Goal: Task Accomplishment & Management: Manage account settings

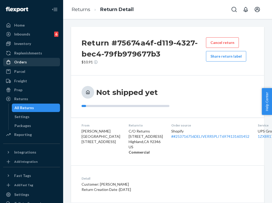
click at [39, 64] on div "Orders" at bounding box center [32, 61] width 56 height 7
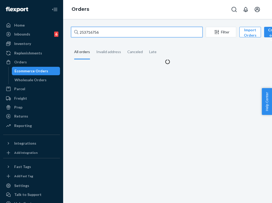
click at [122, 32] on input "253716756" at bounding box center [136, 32] width 131 height 11
paste input "421648"
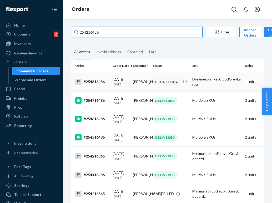
type input "254216486"
click at [137, 88] on td "[PERSON_NAME]" at bounding box center [141, 81] width 20 height 19
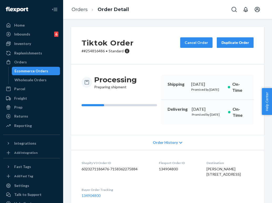
click at [82, 13] on ol "Orders Order Detail" at bounding box center [100, 10] width 66 height 16
click at [83, 11] on link "Orders" at bounding box center [80, 10] width 16 height 6
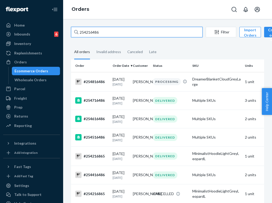
click at [138, 34] on input "254216486" at bounding box center [136, 32] width 131 height 11
paste input "text"
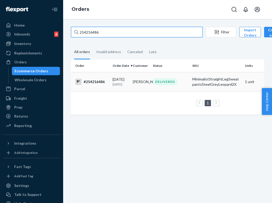
type input "254216486"
click at [145, 76] on td "[PERSON_NAME]" at bounding box center [141, 81] width 20 height 19
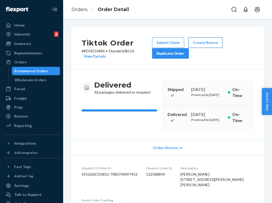
click at [207, 40] on button "Create Return" at bounding box center [205, 42] width 34 height 11
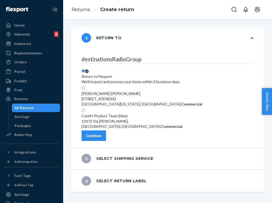
click at [106, 144] on div "destinationsRadioGroup Return to Flexport We'll inspect and process your items …" at bounding box center [167, 98] width 193 height 98
click at [106, 141] on button "Continue" at bounding box center [94, 135] width 24 height 11
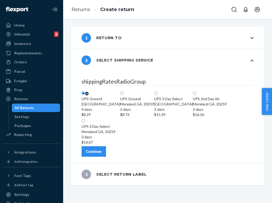
click at [101, 154] on div "Continue" at bounding box center [94, 151] width 16 height 5
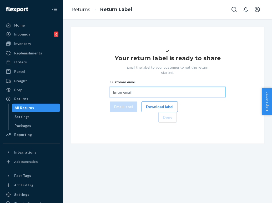
click at [117, 97] on input "Customer email" at bounding box center [168, 92] width 116 height 11
paste input "[EMAIL_ADDRESS][DOMAIN_NAME]"
type input "[EMAIL_ADDRESS][DOMAIN_NAME]"
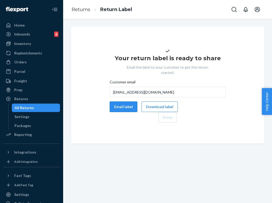
click at [122, 112] on button "Email label" at bounding box center [124, 106] width 28 height 11
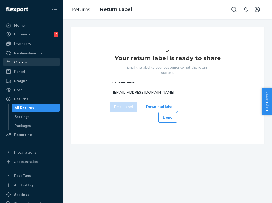
click at [37, 65] on div "Orders" at bounding box center [32, 61] width 56 height 7
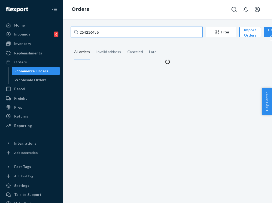
click at [131, 35] on input "254216486" at bounding box center [136, 32] width 131 height 11
paste input "480692"
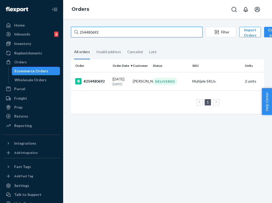
type input "254480692"
click at [166, 85] on div "DELIVERED" at bounding box center [165, 81] width 24 height 7
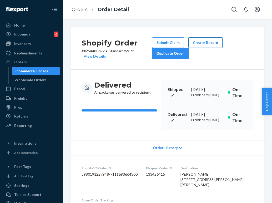
click at [203, 40] on button "Create Return" at bounding box center [205, 42] width 34 height 11
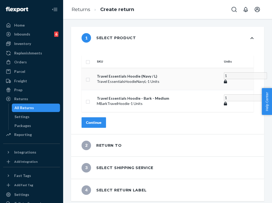
click at [90, 76] on input "checkbox" at bounding box center [88, 79] width 4 height 6
checkbox input "true"
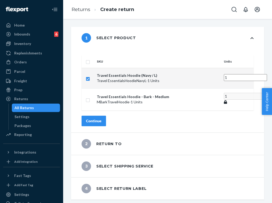
click at [101, 118] on div "Continue" at bounding box center [94, 120] width 16 height 5
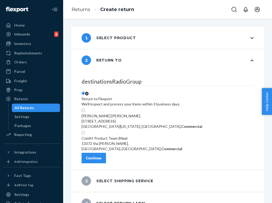
click at [101, 158] on div "Continue" at bounding box center [94, 157] width 16 height 5
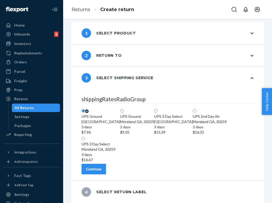
click at [101, 166] on div "Continue" at bounding box center [94, 168] width 16 height 5
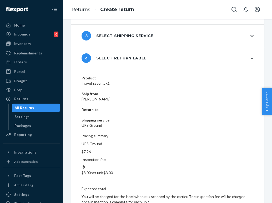
scroll to position [11, 0]
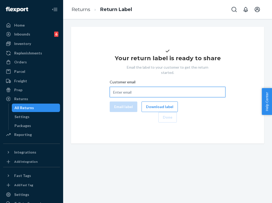
click at [120, 97] on input "Customer email" at bounding box center [168, 92] width 116 height 11
paste input "[EMAIL_ADDRESS][DOMAIN_NAME]"
type input "[EMAIL_ADDRESS][DOMAIN_NAME]"
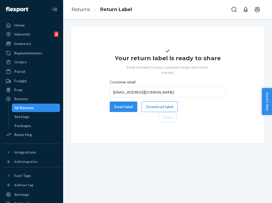
click at [122, 123] on div "Your return label is ready to share Email the label to your customer to get the…" at bounding box center [167, 85] width 185 height 75
click at [122, 112] on button "Email label" at bounding box center [124, 106] width 28 height 11
